Goal: Find specific page/section: Find specific page/section

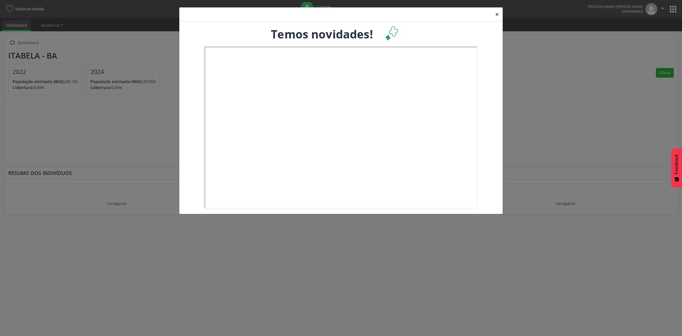
click at [493, 13] on button "×" at bounding box center [496, 14] width 11 height 14
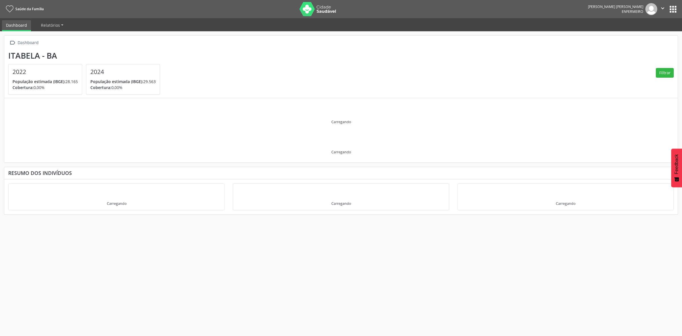
click at [675, 13] on button "apps" at bounding box center [673, 9] width 10 height 10
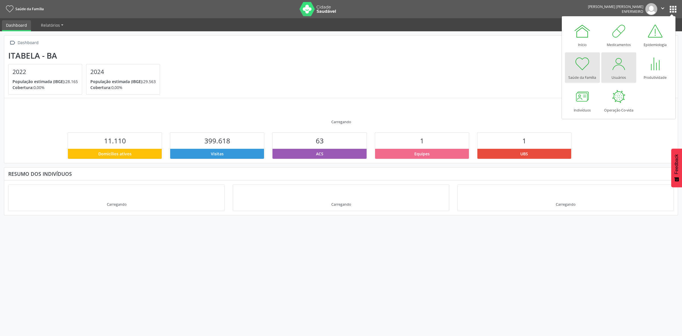
click at [620, 67] on div at bounding box center [618, 63] width 17 height 17
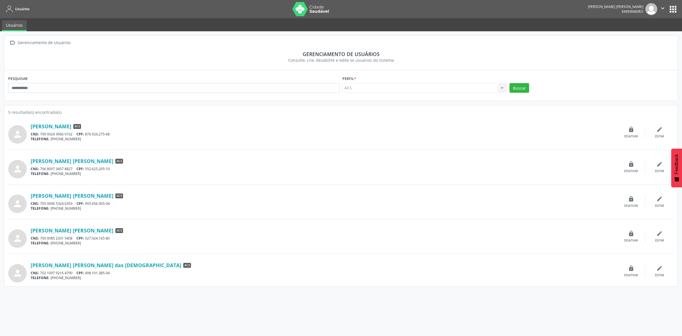
click at [671, 10] on button "apps" at bounding box center [673, 9] width 10 height 10
drag, startPoint x: 670, startPoint y: 9, endPoint x: 667, endPoint y: 9, distance: 2.9
click at [670, 9] on button "apps" at bounding box center [673, 9] width 10 height 10
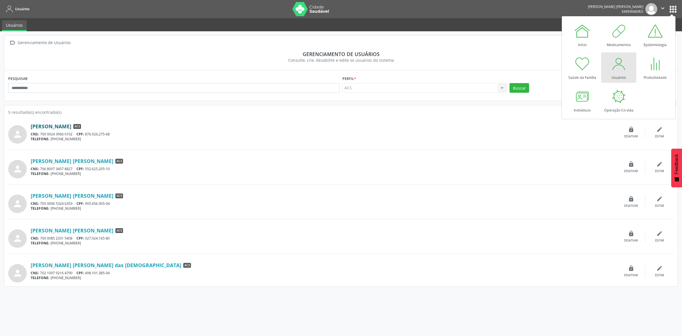
click at [53, 128] on link "Joana Coelho da Silva" at bounding box center [51, 126] width 41 height 6
